Goal: Transaction & Acquisition: Purchase product/service

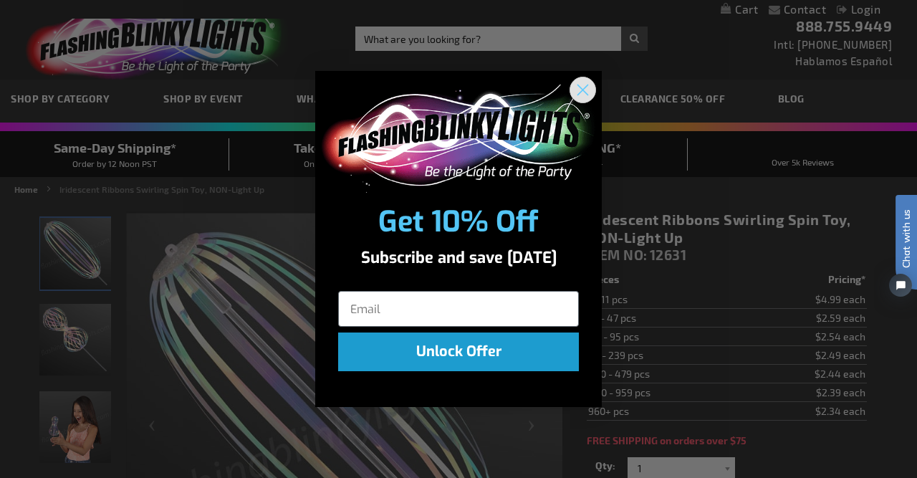
click at [587, 92] on icon "Close dialog" at bounding box center [583, 90] width 10 height 10
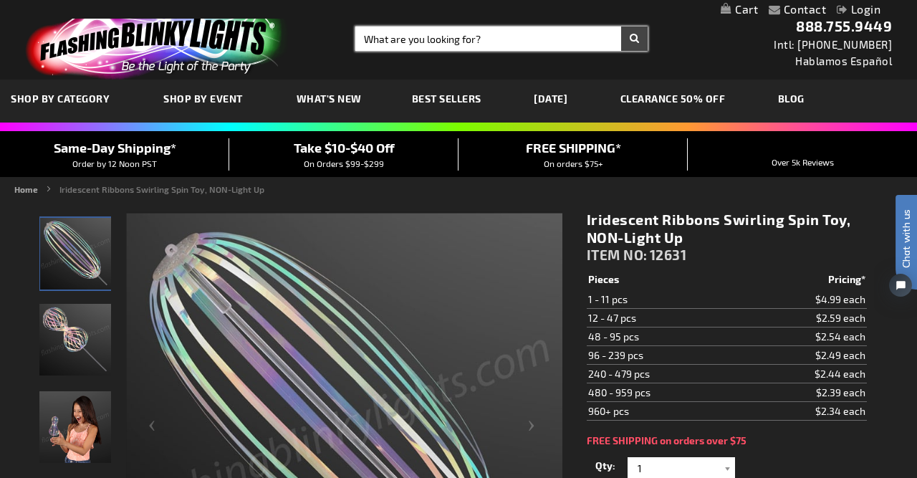
click at [449, 39] on input "Search" at bounding box center [501, 39] width 292 height 24
type input "stocking stuffers"
click at [621, 27] on button "Search" at bounding box center [634, 39] width 27 height 24
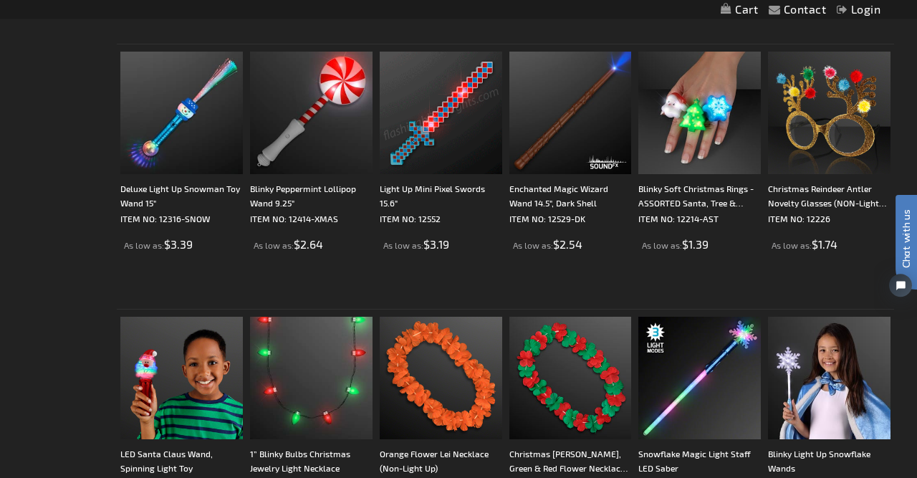
scroll to position [521, 0]
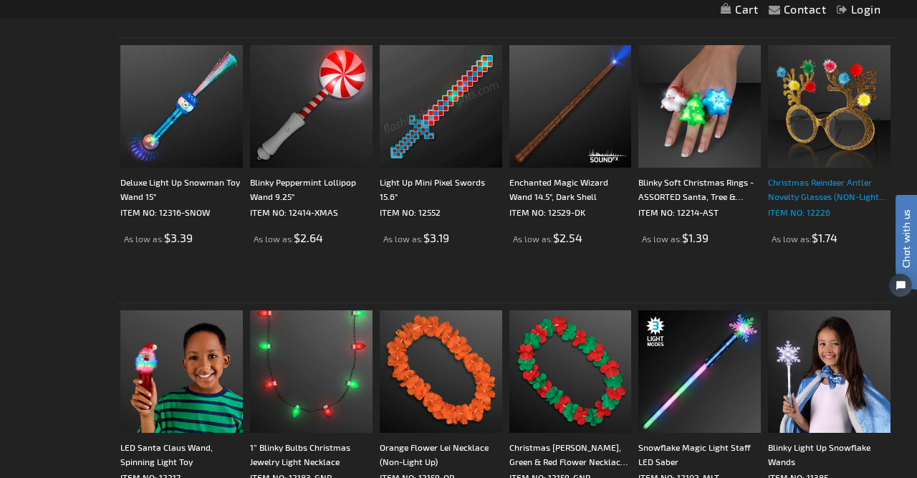
click at [814, 202] on div "Christmas Reindeer Antler Novelty Glasses (NON-Light Up)" at bounding box center [829, 189] width 122 height 29
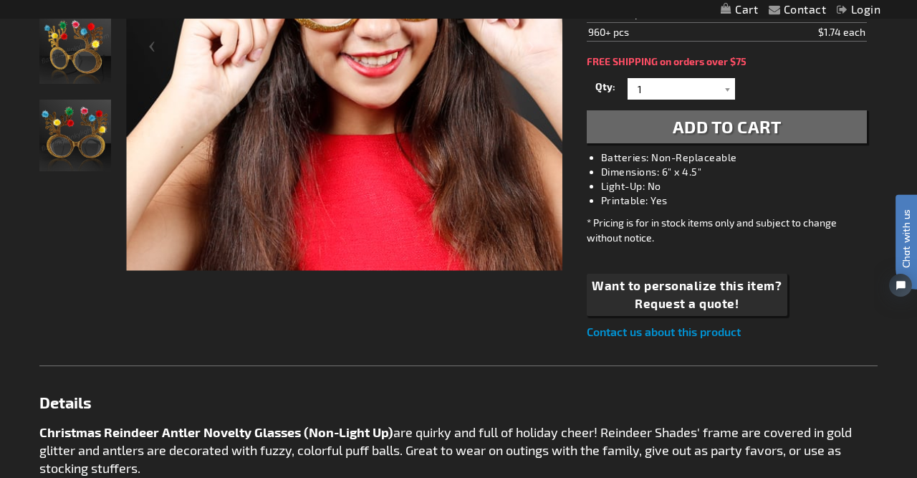
scroll to position [434, 0]
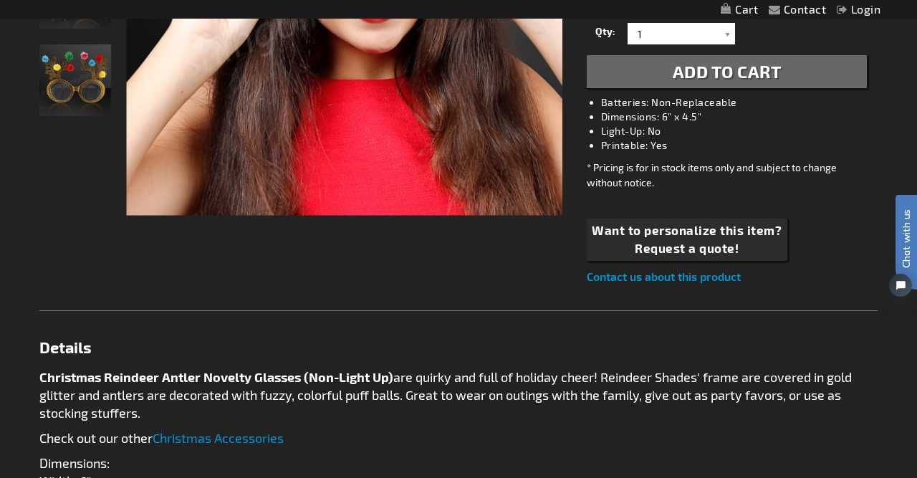
click at [688, 75] on span "Add to Cart" at bounding box center [727, 71] width 109 height 21
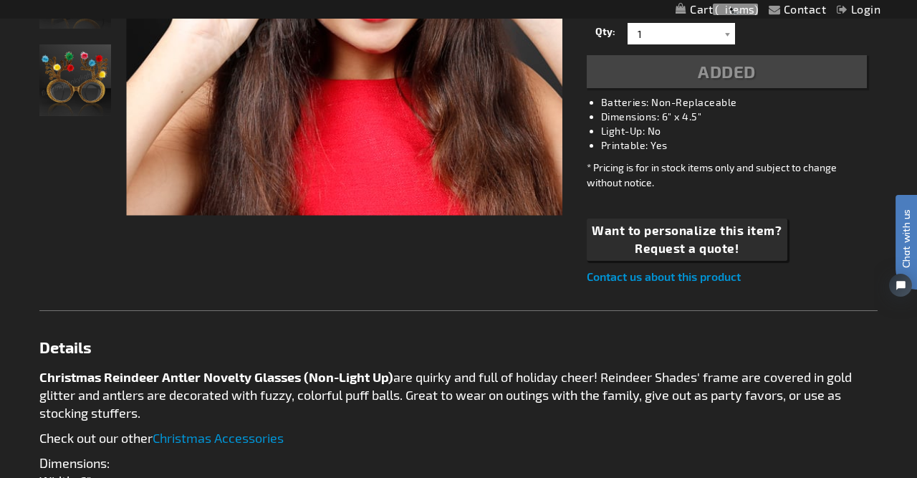
scroll to position [467, 0]
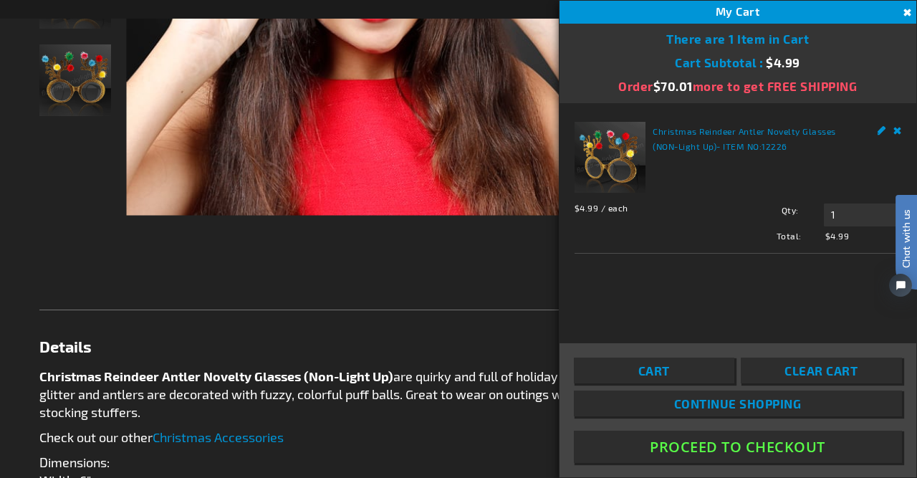
click at [907, 5] on button "Close" at bounding box center [905, 13] width 16 height 16
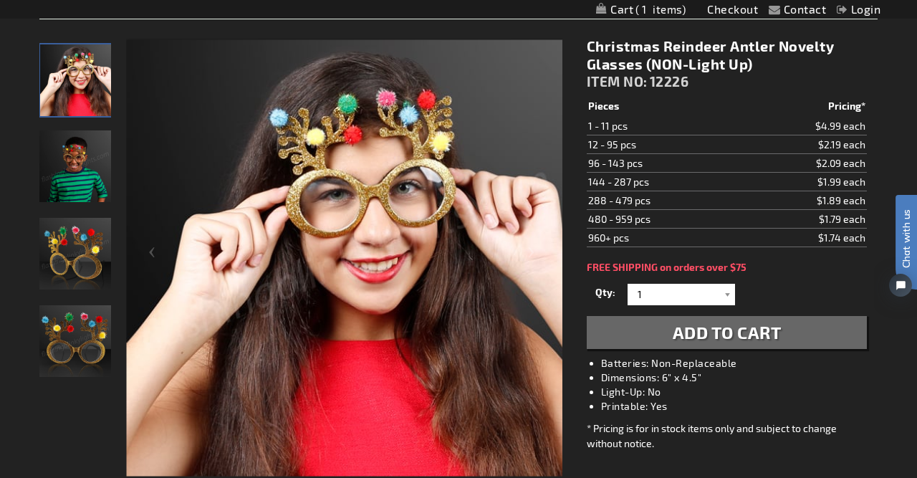
scroll to position [169, 0]
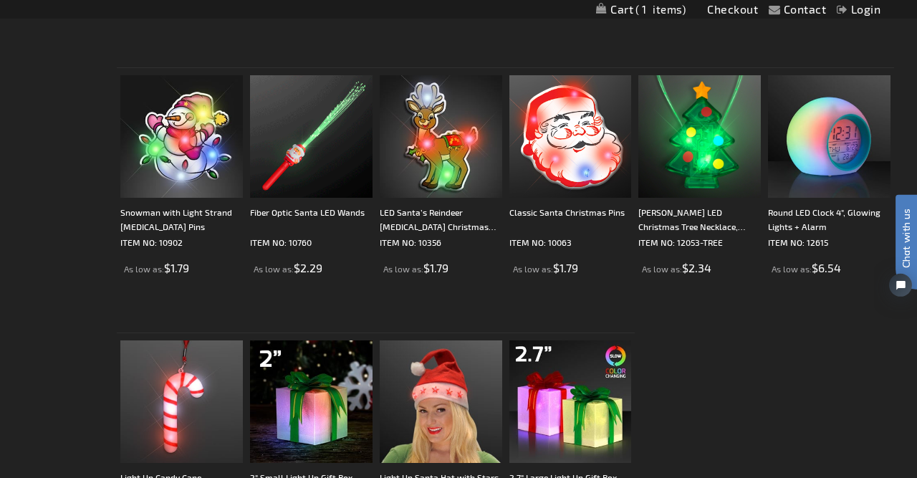
scroll to position [1291, 0]
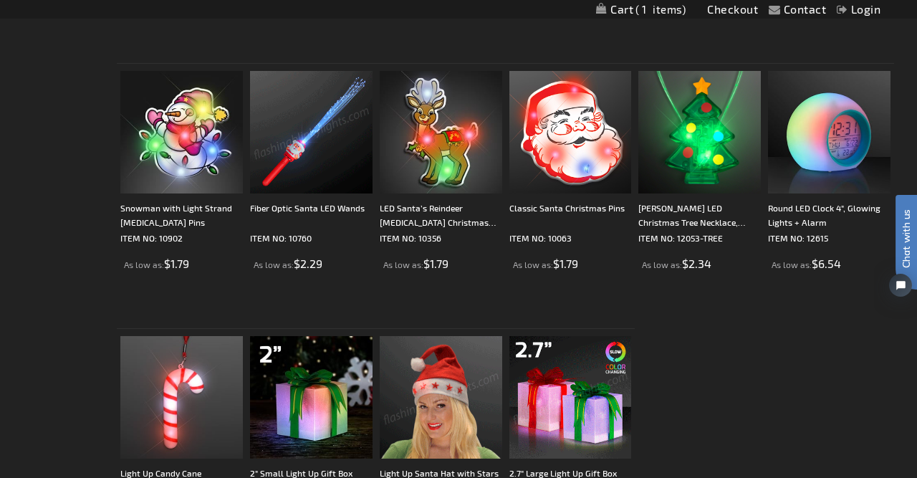
click at [305, 148] on img at bounding box center [311, 132] width 122 height 122
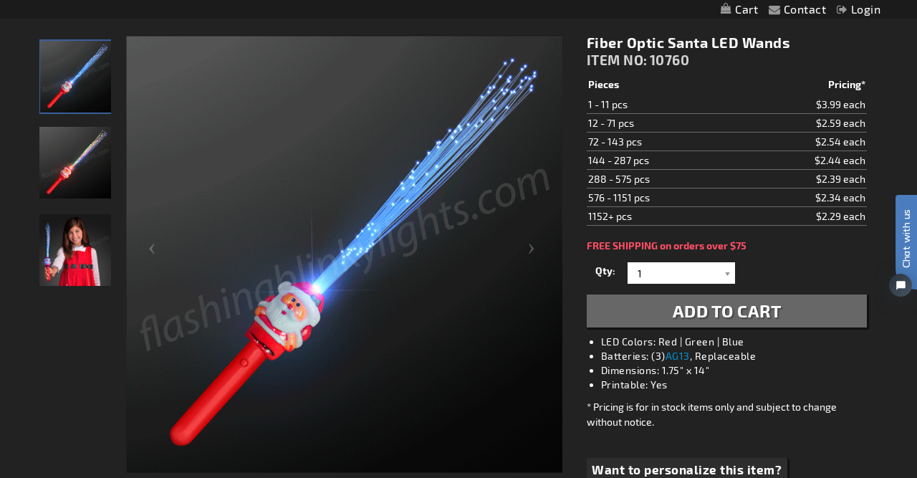
scroll to position [186, 0]
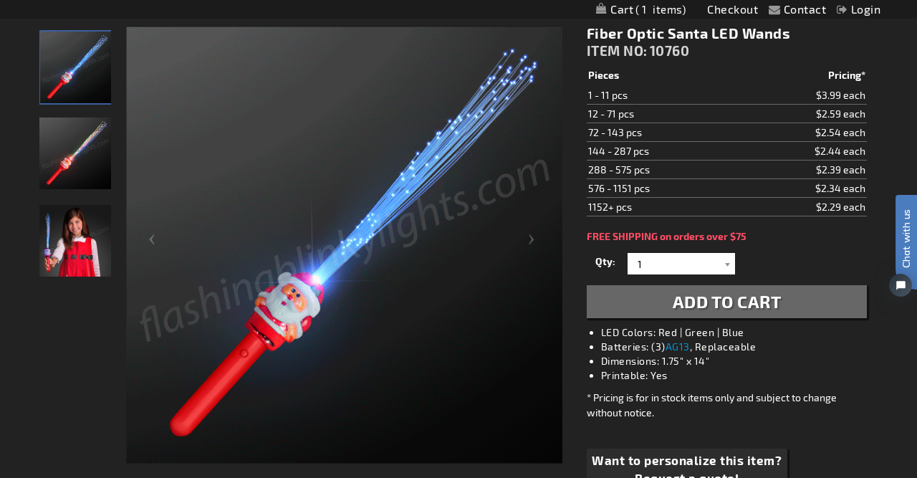
click at [74, 249] on img "Girl displaying Fiber Optic Santa LED Wand" at bounding box center [75, 241] width 72 height 72
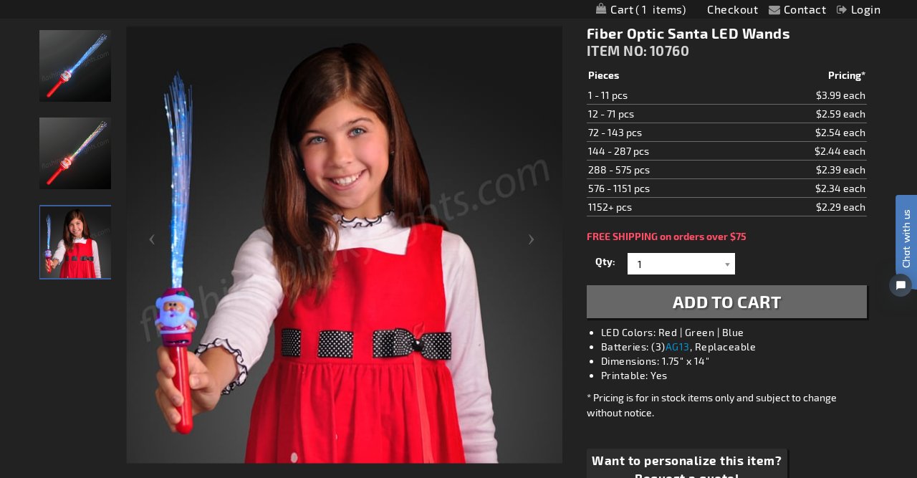
click at [67, 158] on img "Fiber Optic Santa LED Wand" at bounding box center [75, 153] width 72 height 72
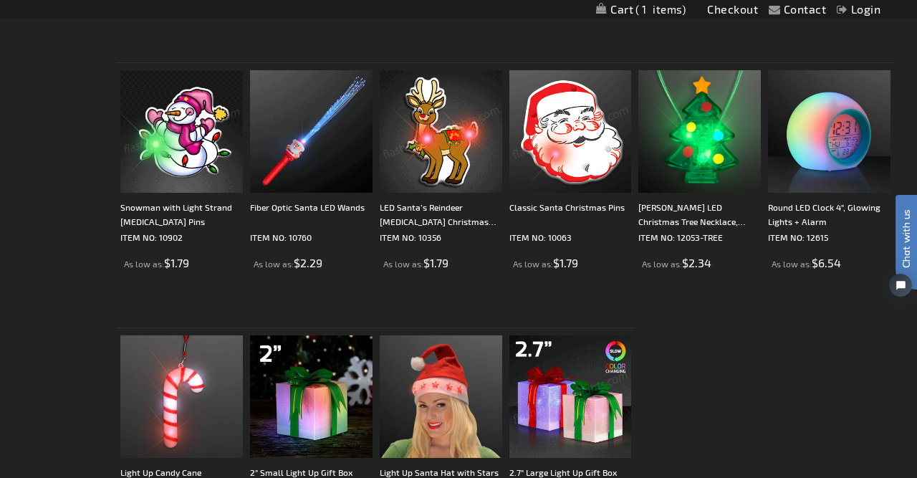
click at [574, 146] on img at bounding box center [570, 131] width 122 height 122
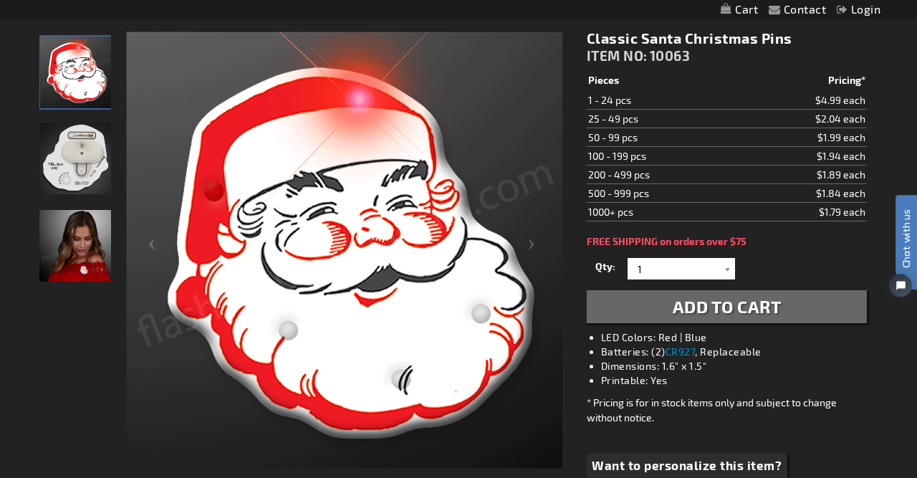
scroll to position [186, 0]
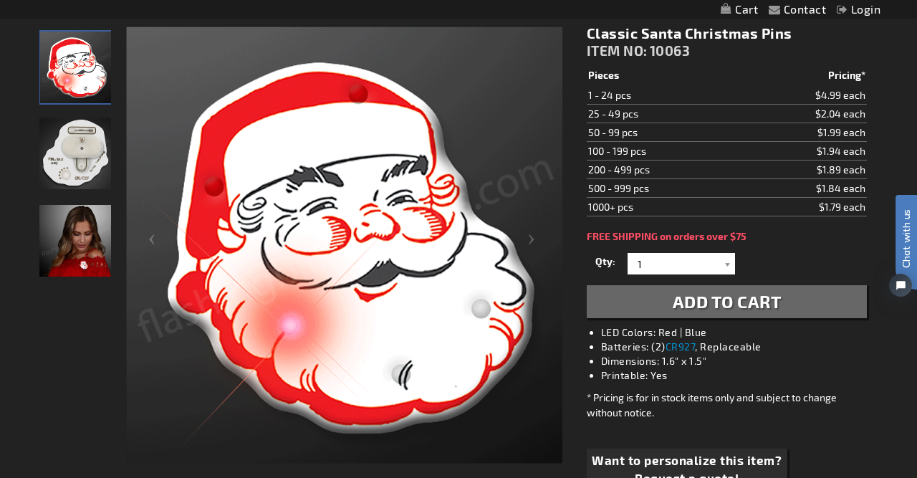
click at [85, 256] on img "Woman wearing Classic LED Santa Christmas Pin" at bounding box center [75, 241] width 72 height 72
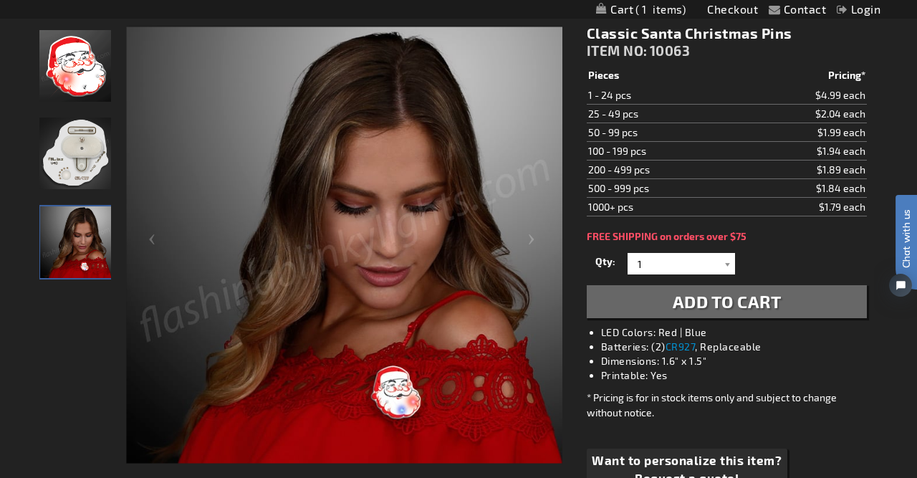
click at [405, 394] on img at bounding box center [344, 245] width 436 height 436
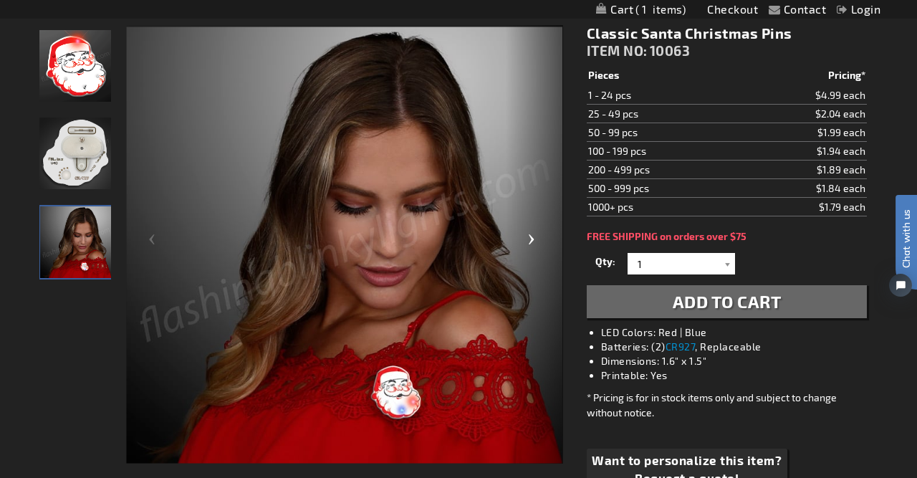
click at [531, 234] on div "Next" at bounding box center [534, 245] width 57 height 440
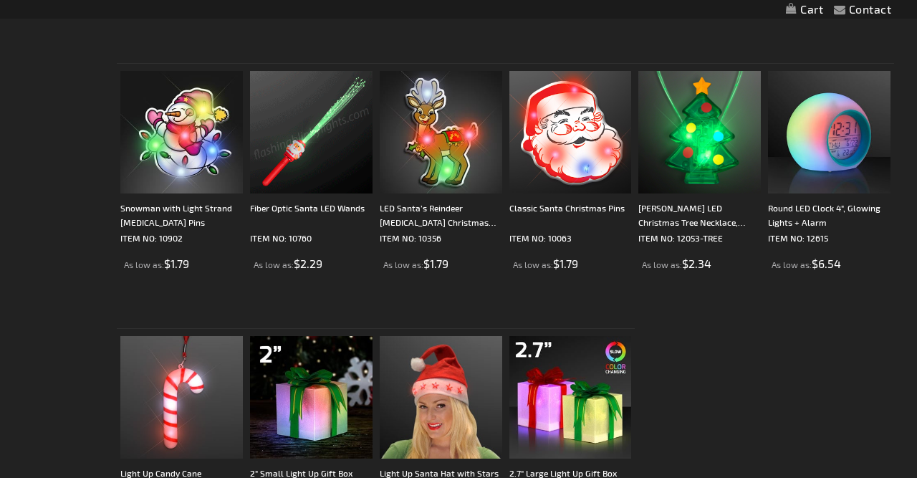
scroll to position [1291, 0]
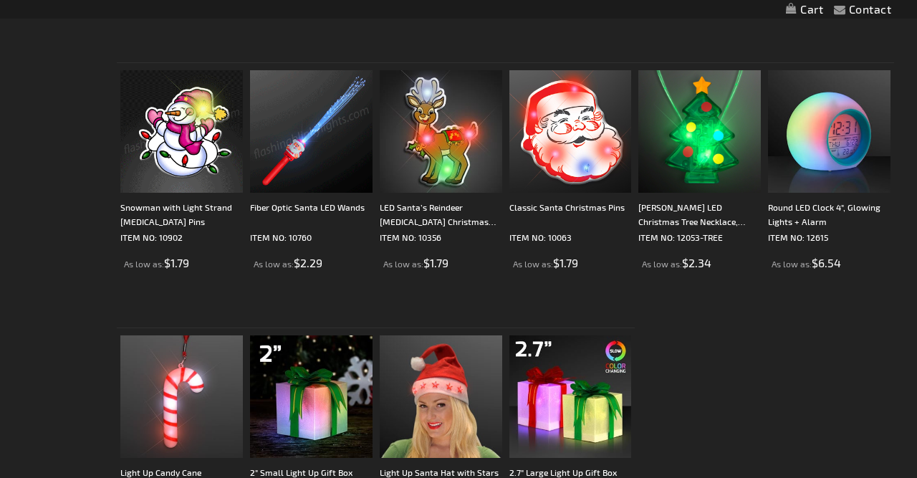
click at [175, 135] on img at bounding box center [181, 131] width 122 height 122
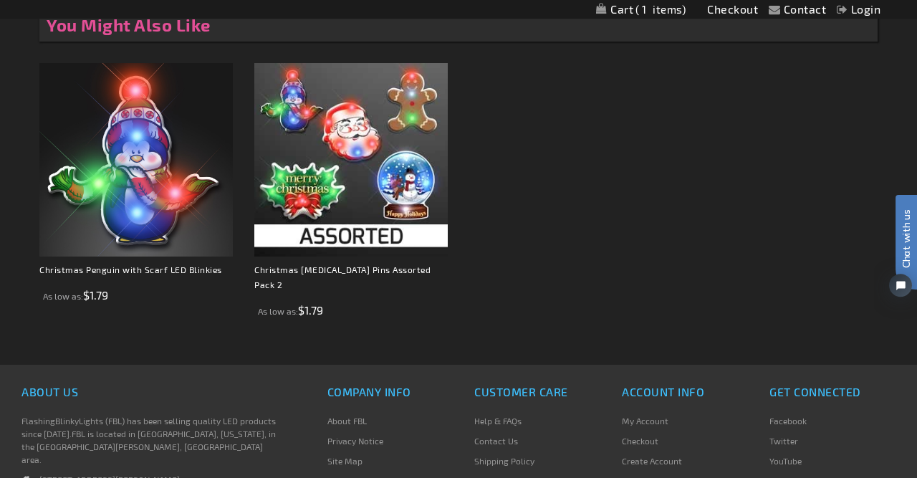
scroll to position [958, 0]
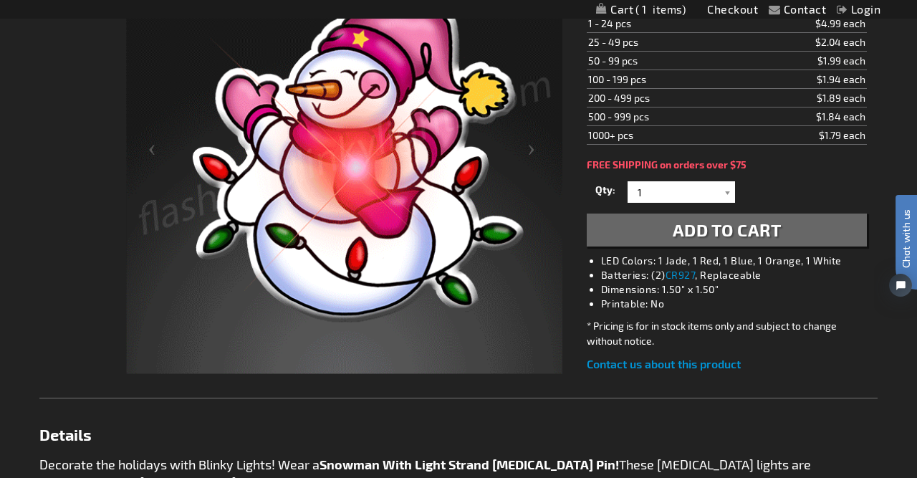
drag, startPoint x: 912, startPoint y: 3, endPoint x: 896, endPoint y: 170, distance: 167.7
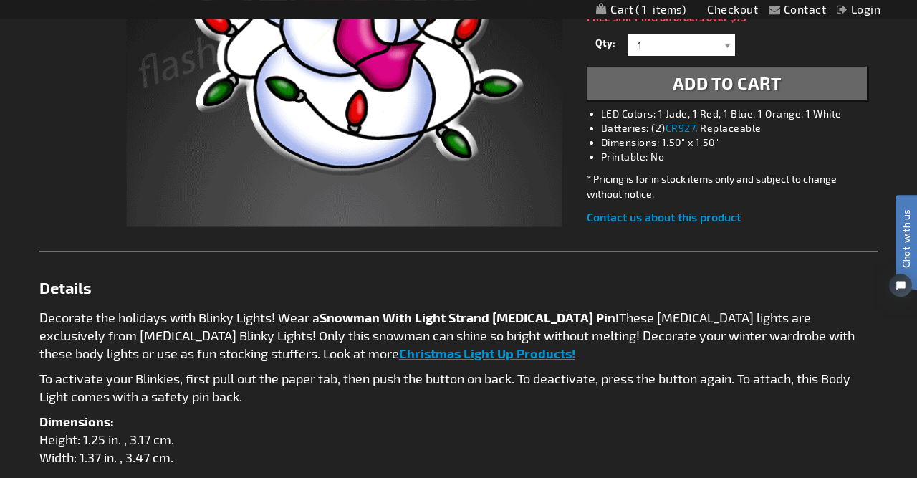
scroll to position [425, 0]
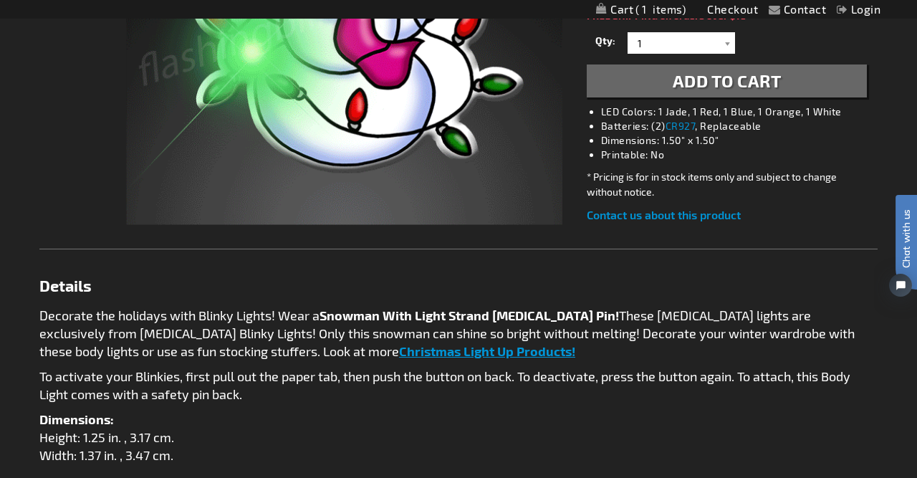
click at [399, 352] on span "Christmas Light Up Products!" at bounding box center [487, 351] width 176 height 16
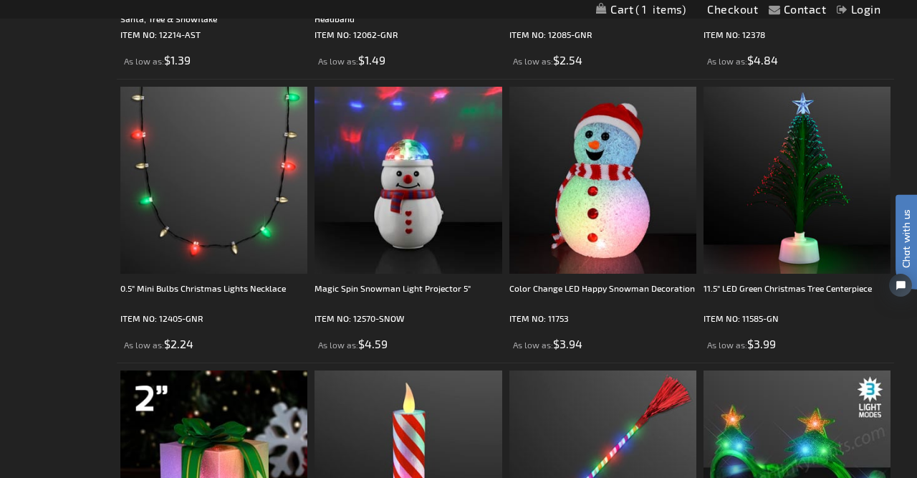
scroll to position [1502, 0]
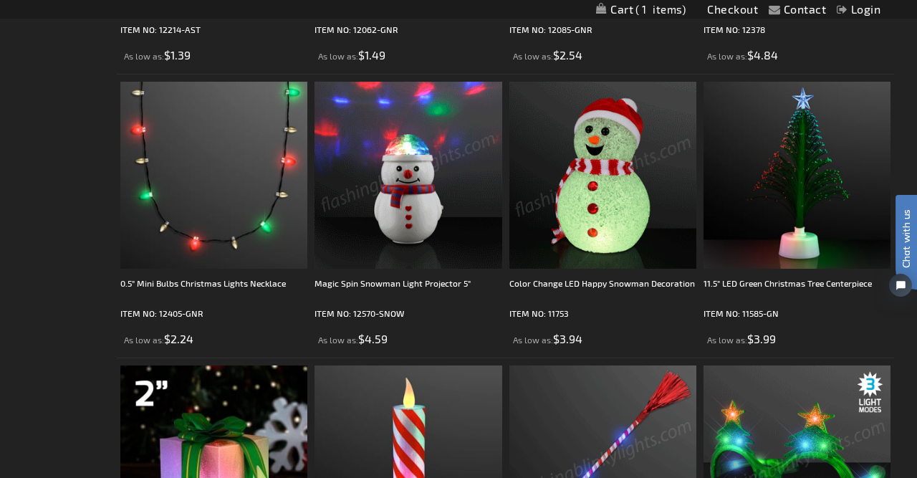
click at [428, 210] on img at bounding box center [407, 175] width 187 height 187
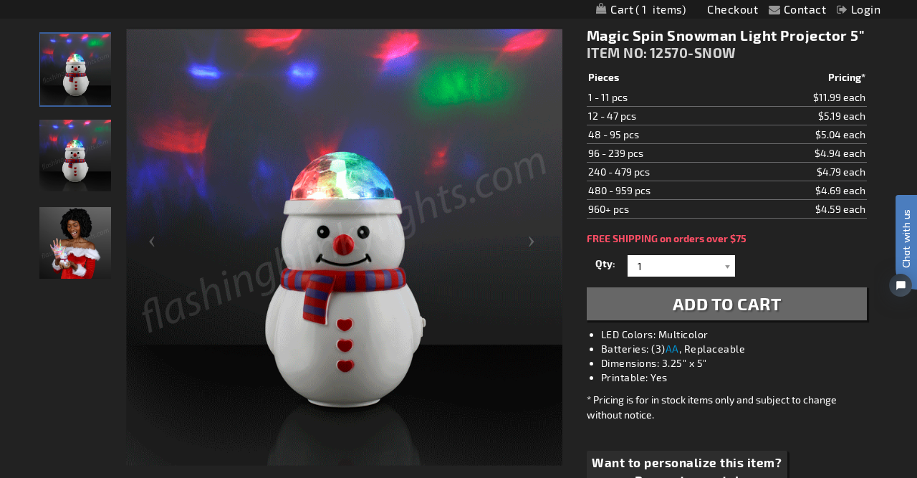
click at [78, 243] on img "Woman displaying Magic Spin Snowman Light Projector" at bounding box center [75, 243] width 72 height 72
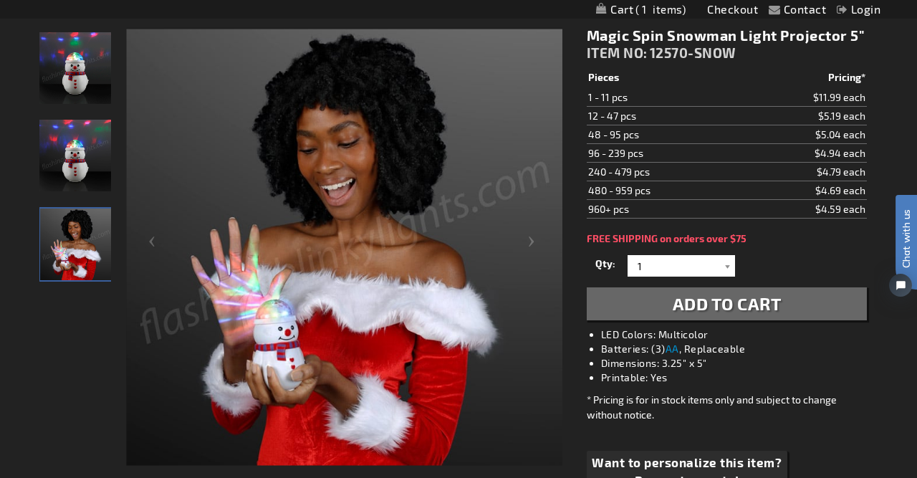
click at [728, 300] on span "Add to Cart" at bounding box center [727, 303] width 109 height 21
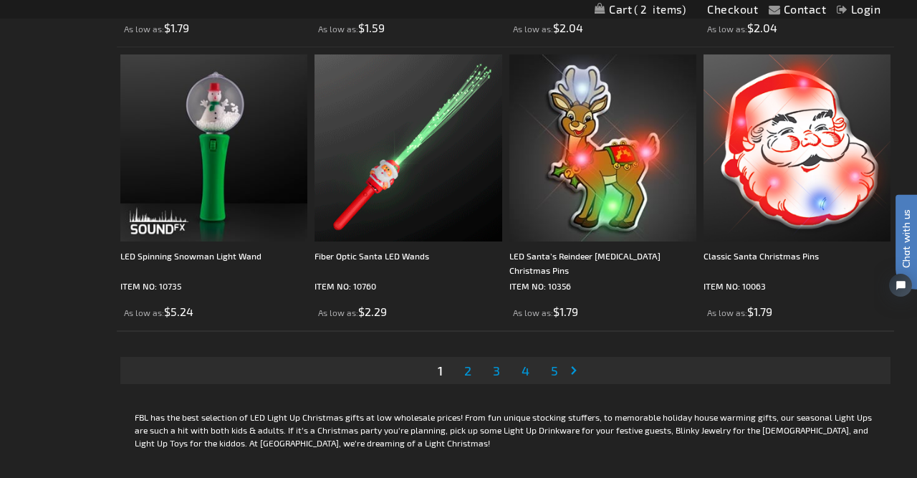
scroll to position [4370, 0]
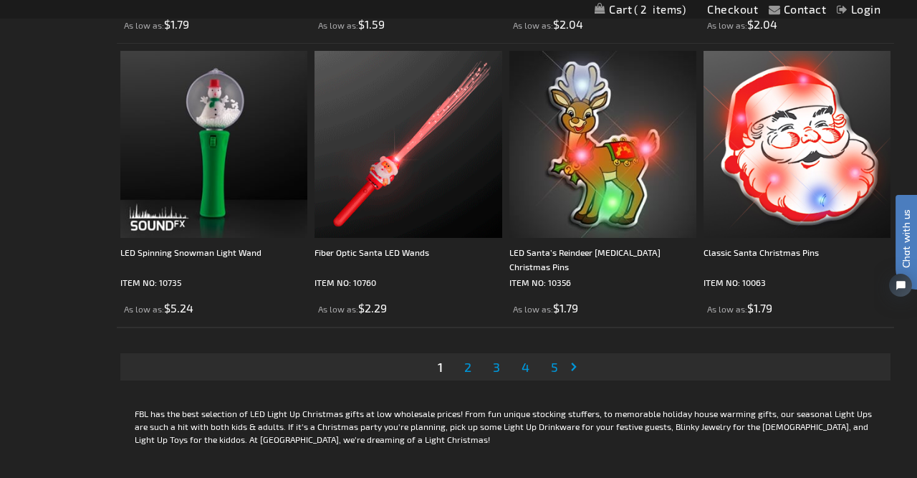
click at [478, 369] on li "Page 2" at bounding box center [467, 366] width 27 height 27
click at [469, 367] on span "2" at bounding box center [467, 367] width 7 height 16
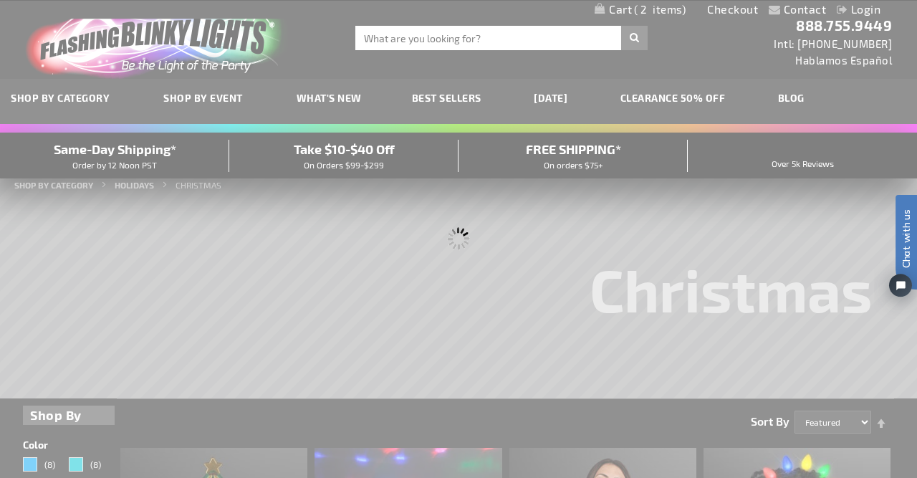
scroll to position [0, 0]
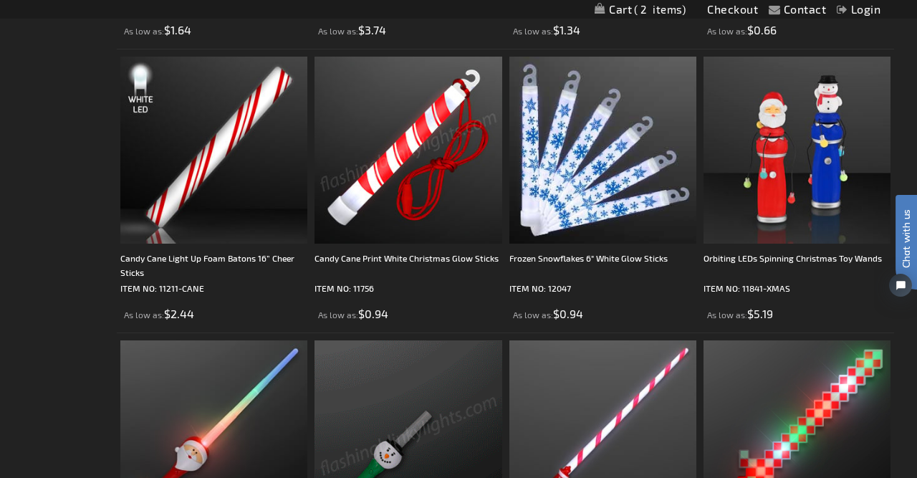
scroll to position [1564, 0]
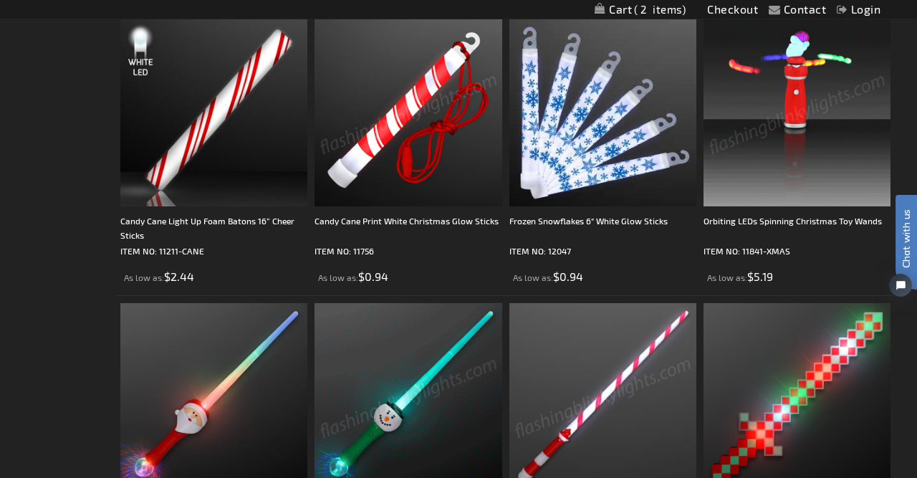
click at [806, 139] on img at bounding box center [796, 112] width 187 height 187
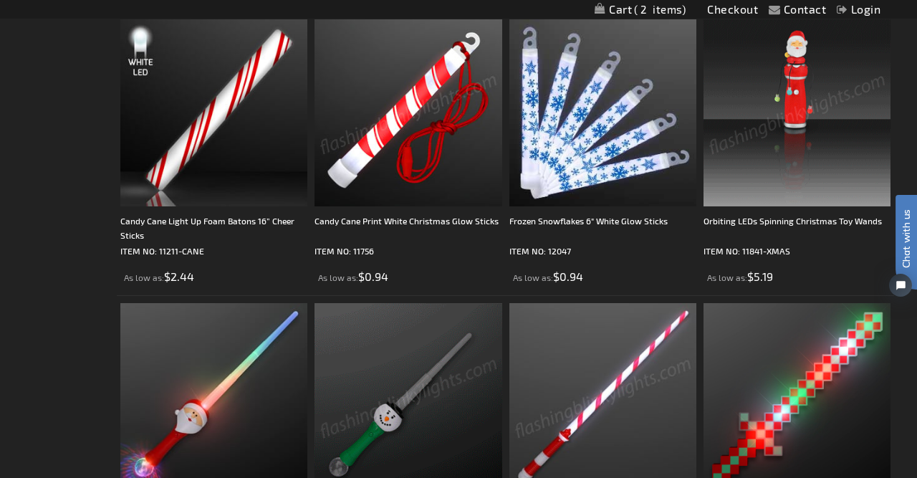
click at [806, 139] on img at bounding box center [796, 112] width 187 height 187
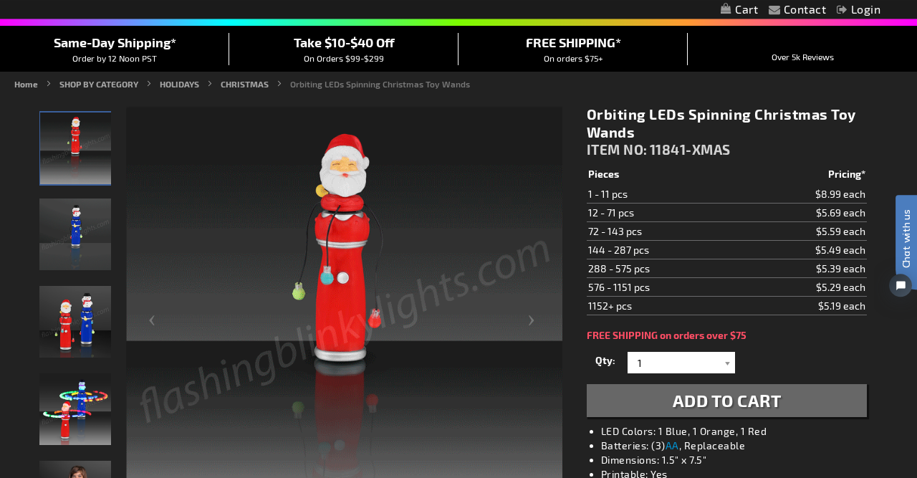
scroll to position [112, 0]
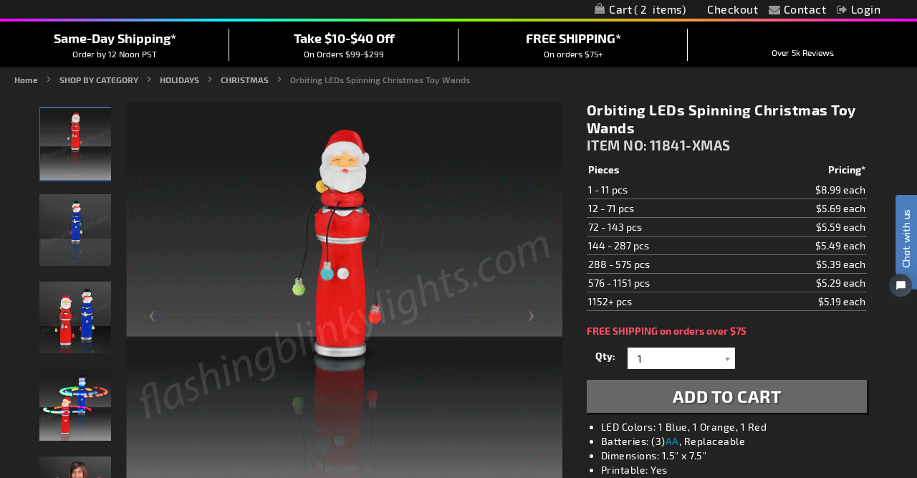
click at [705, 398] on span "Add to Cart" at bounding box center [727, 395] width 109 height 21
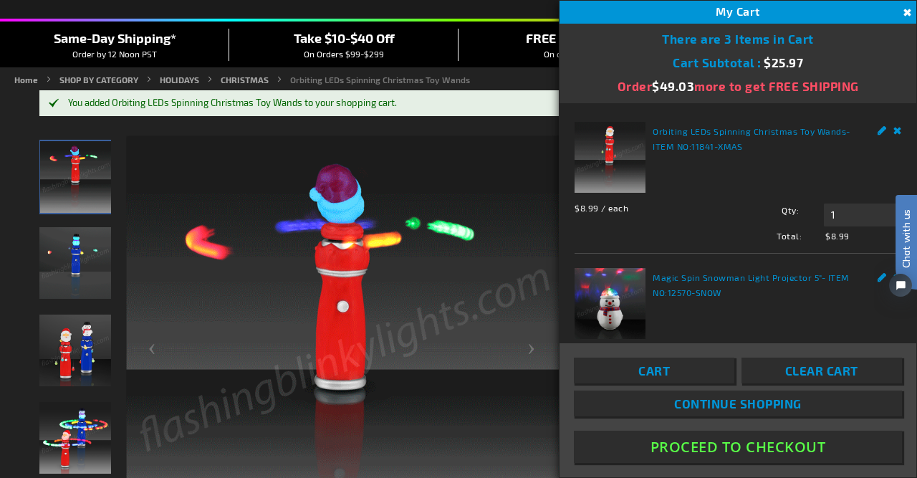
click at [89, 266] on img "Light Up Christmas Wand with Orbiting LED" at bounding box center [75, 263] width 72 height 72
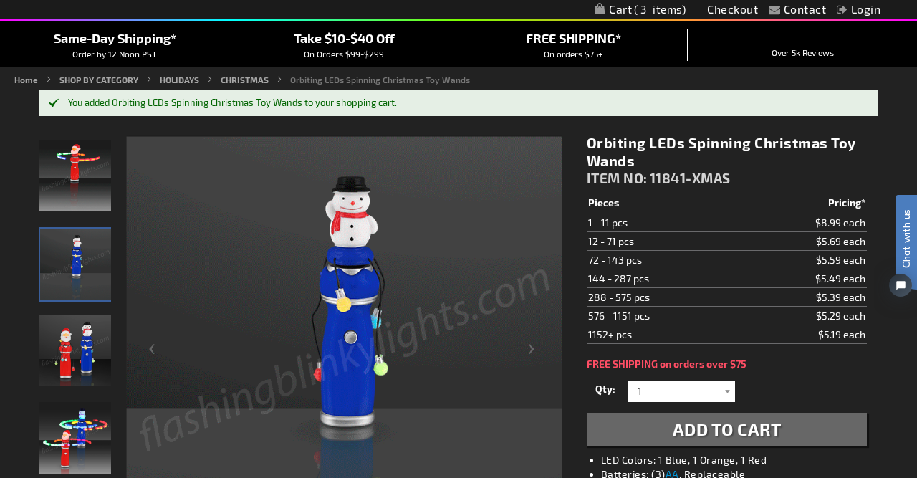
click at [680, 432] on span "Add to Cart" at bounding box center [727, 428] width 109 height 21
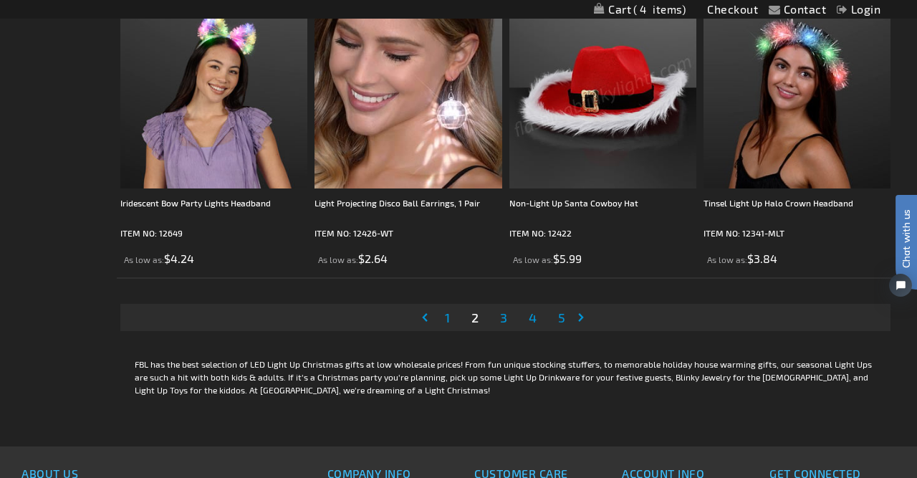
scroll to position [4456, 0]
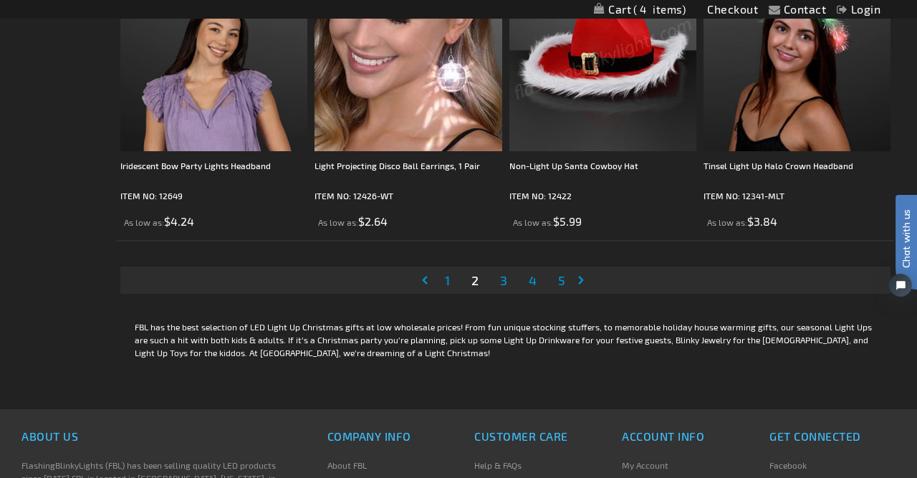
click at [505, 274] on span "3" at bounding box center [503, 280] width 7 height 16
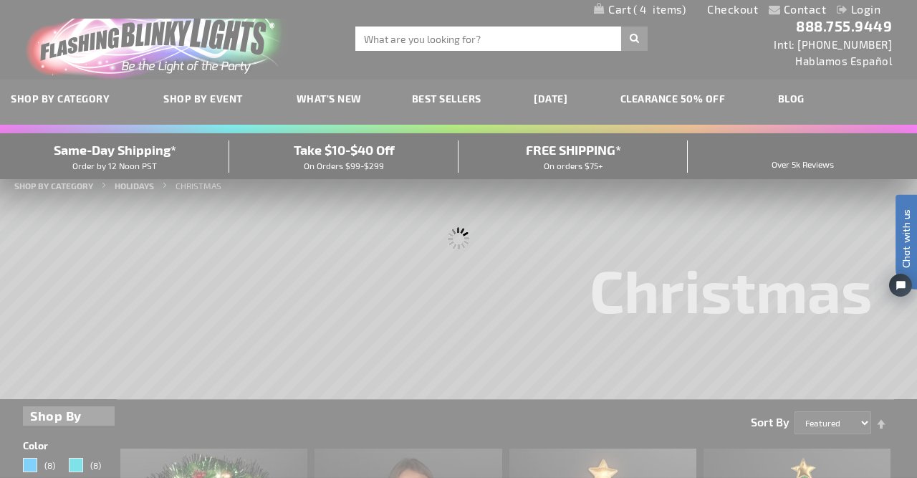
scroll to position [0, 0]
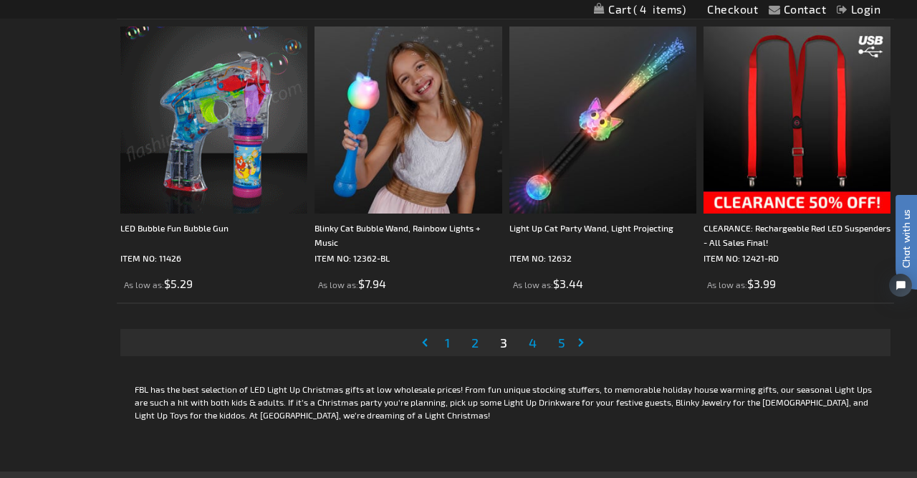
scroll to position [4432, 0]
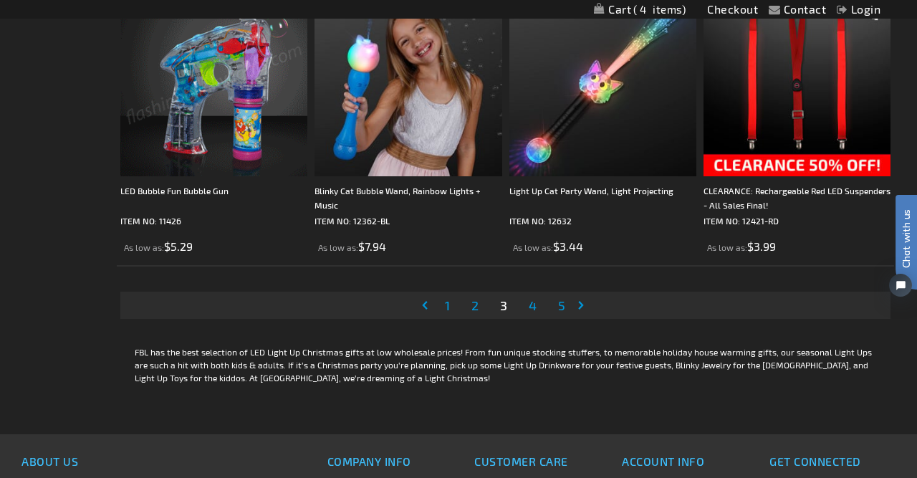
click at [533, 302] on span "4" at bounding box center [533, 305] width 8 height 16
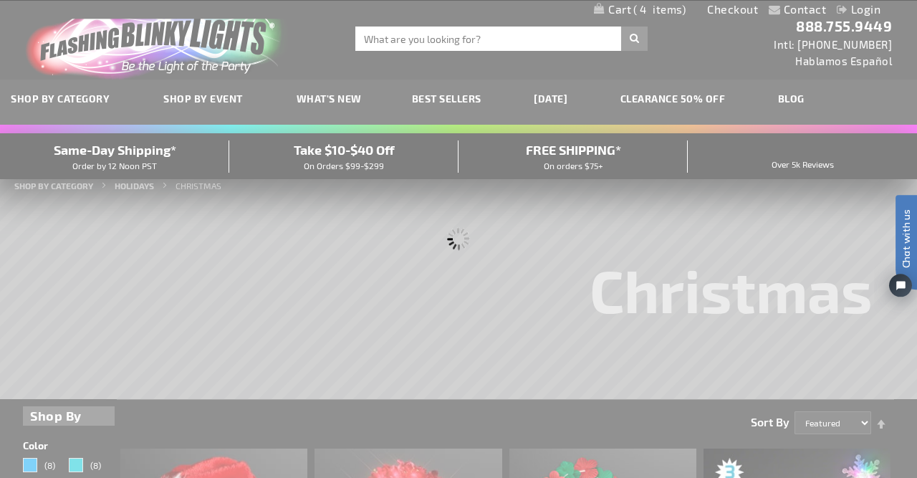
scroll to position [0, 0]
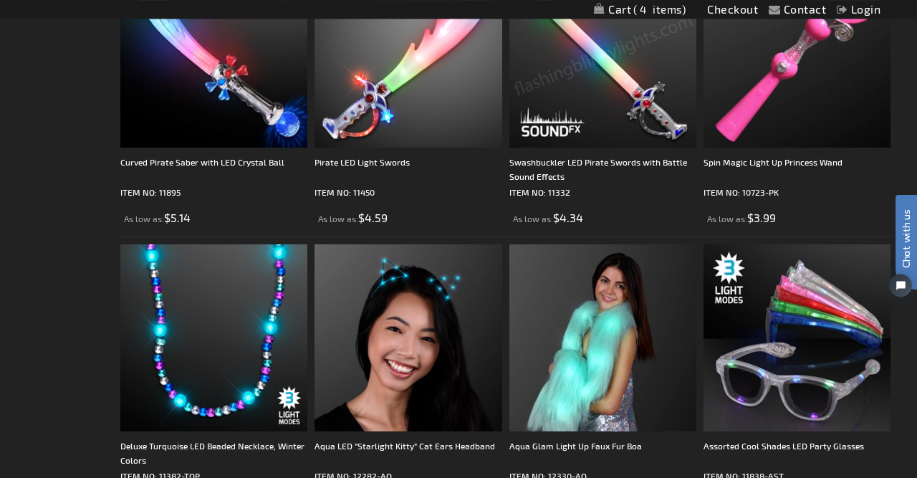
scroll to position [3724, 0]
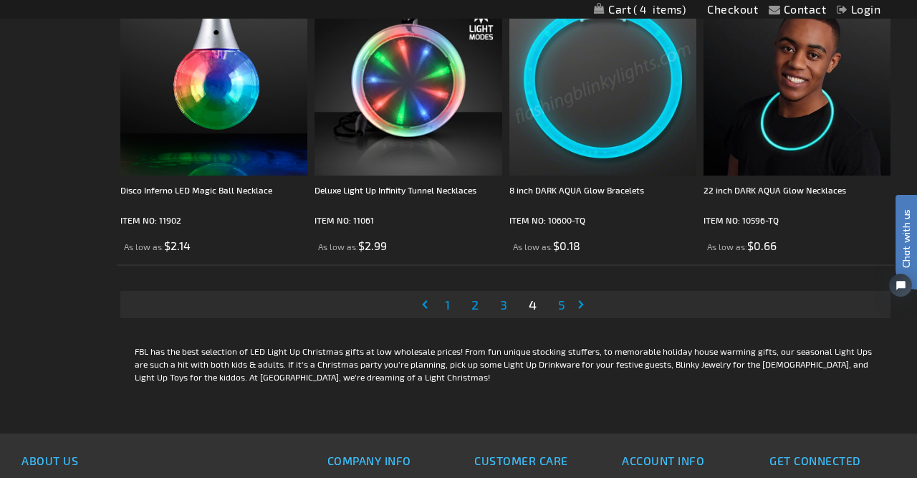
scroll to position [4469, 0]
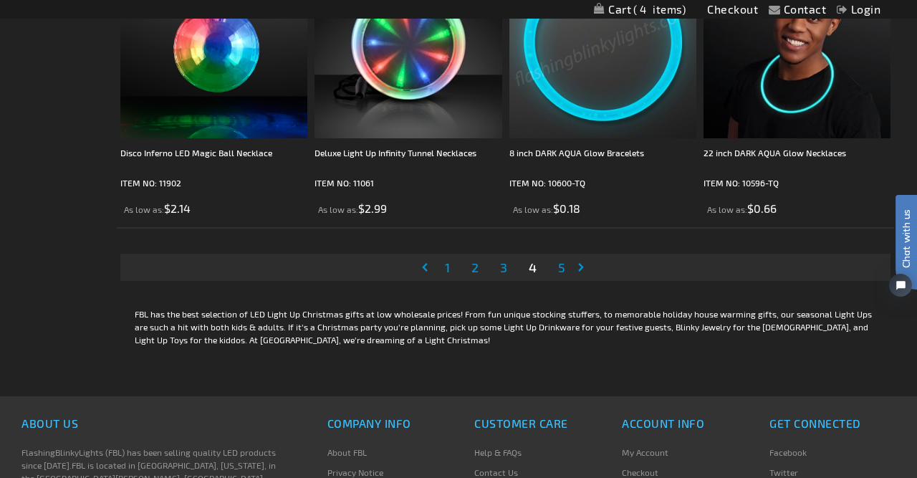
click at [564, 270] on span "5" at bounding box center [561, 267] width 7 height 16
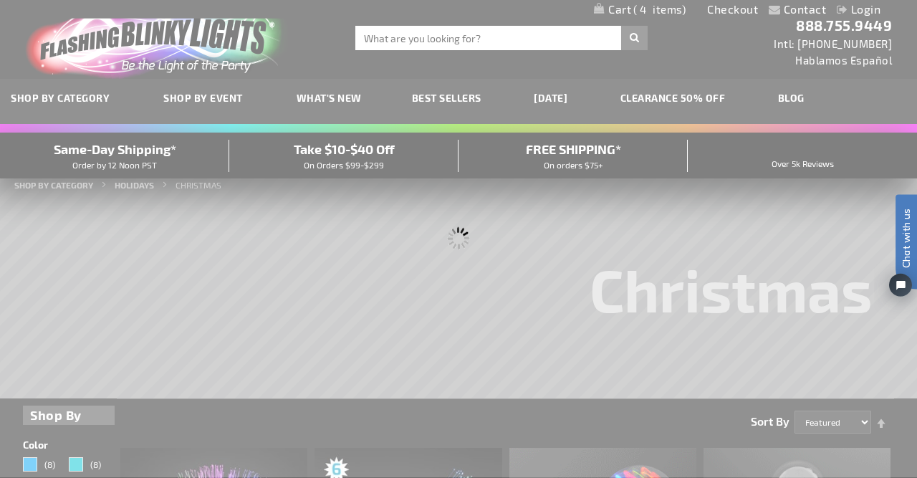
scroll to position [0, 0]
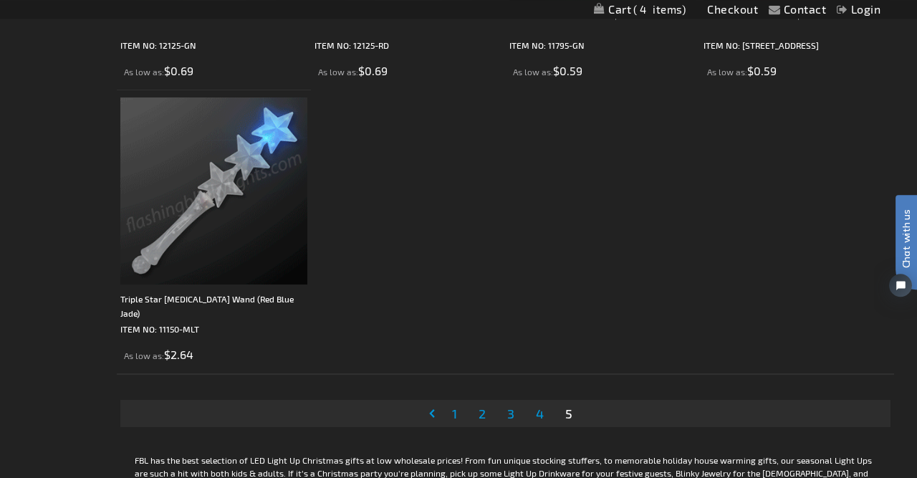
scroll to position [3762, 0]
